Goal: Navigation & Orientation: Find specific page/section

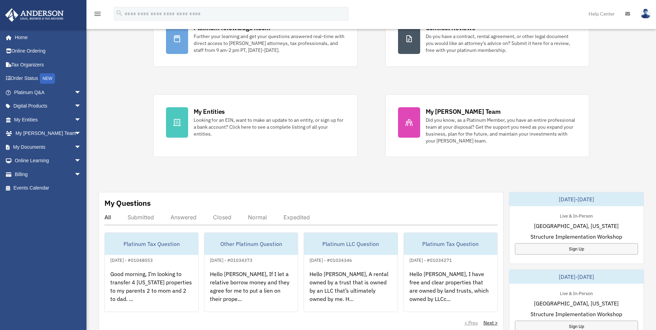
scroll to position [104, 0]
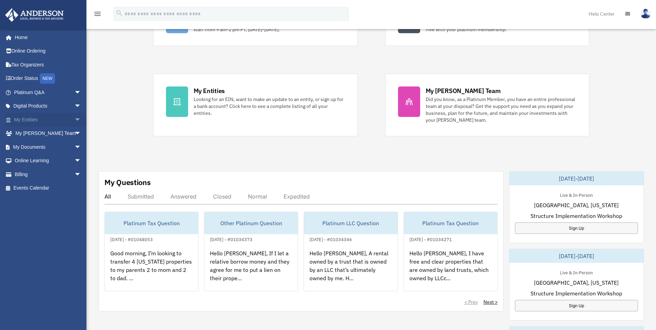
click at [74, 120] on span "arrow_drop_down" at bounding box center [81, 120] width 14 height 14
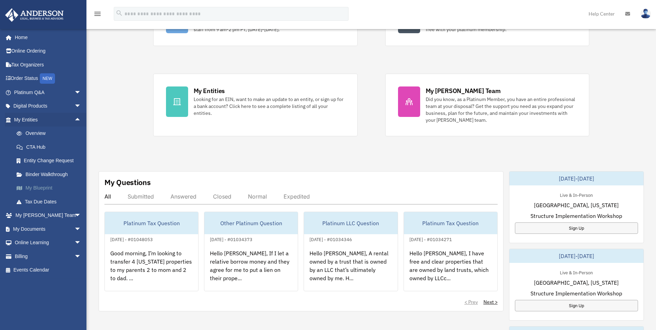
click at [40, 190] on link "My Blueprint" at bounding box center [51, 188] width 82 height 14
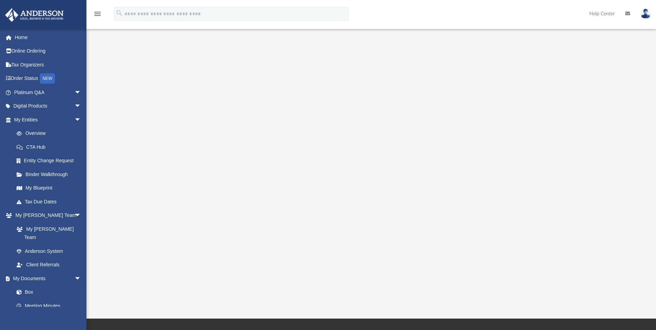
scroll to position [45, 0]
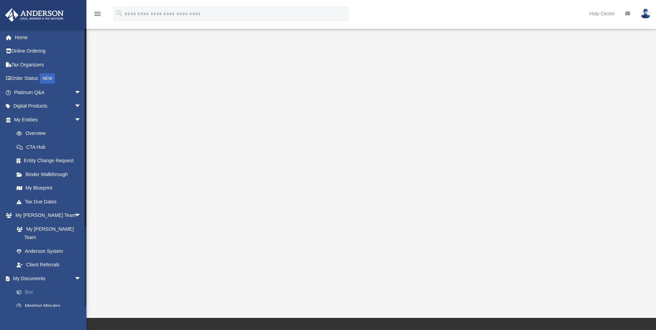
click at [28, 285] on link "Box" at bounding box center [51, 292] width 82 height 14
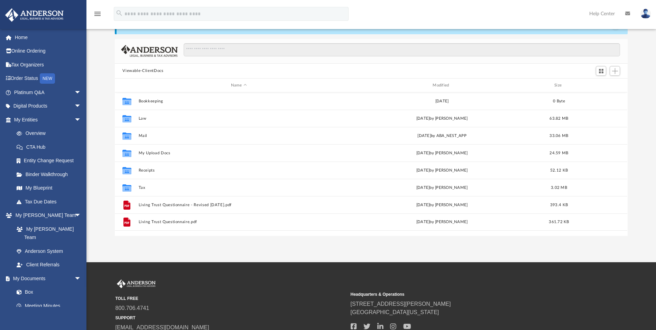
scroll to position [152, 508]
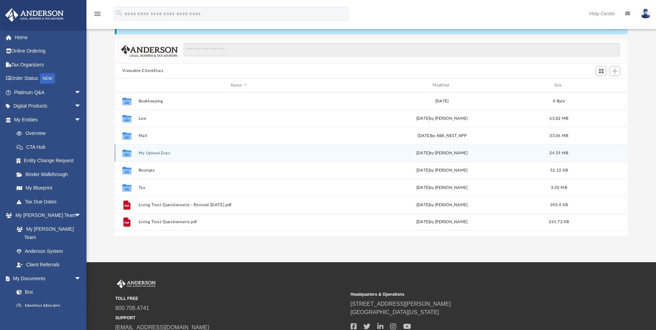
click at [149, 153] on button "My Upload Docs" at bounding box center [239, 153] width 200 height 4
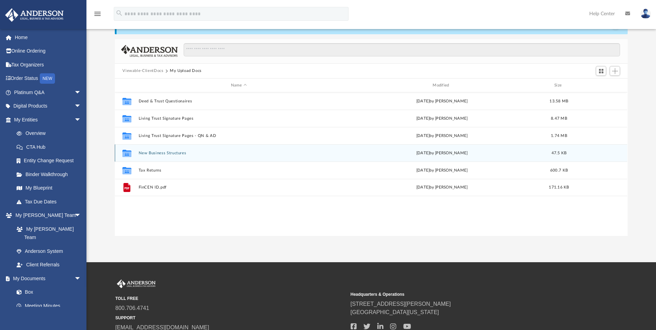
click at [157, 152] on button "New Business Structures" at bounding box center [239, 153] width 200 height 4
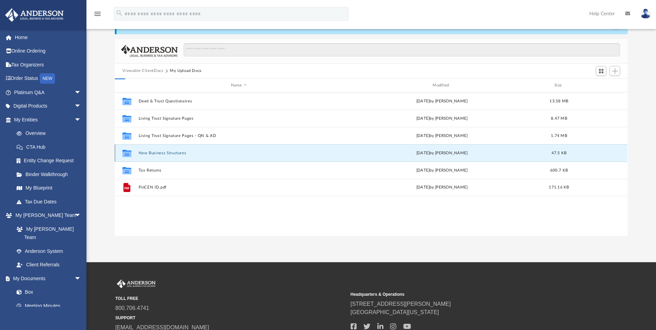
click at [157, 152] on button "New Business Structures" at bounding box center [239, 153] width 200 height 4
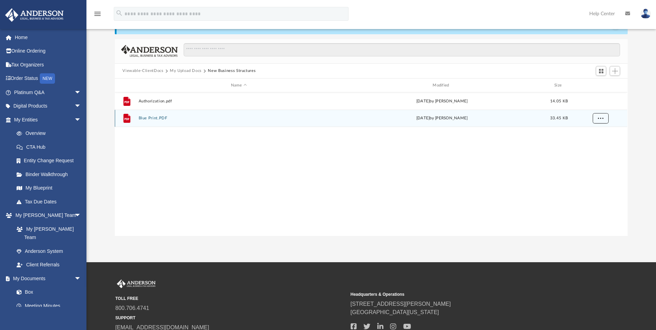
click at [603, 119] on button "More options" at bounding box center [601, 118] width 16 height 10
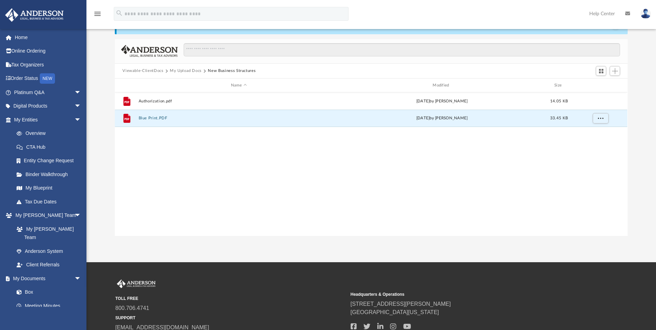
drag, startPoint x: 162, startPoint y: 118, endPoint x: 409, endPoint y: 213, distance: 264.8
click at [409, 213] on div "File Authorization.pdf Fri Aug 8 2025 by Quang Nguyen 14.05 KB File Blue Print.…" at bounding box center [371, 163] width 512 height 143
